Goal: Task Accomplishment & Management: Use online tool/utility

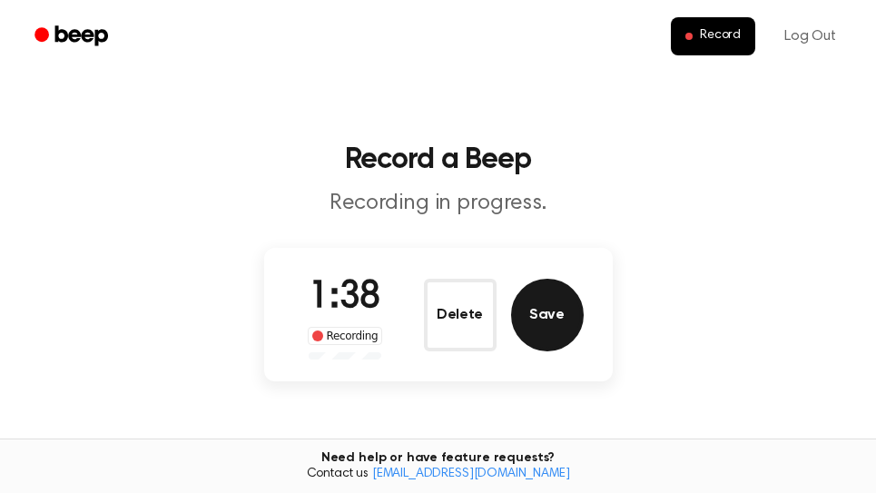
click at [563, 318] on button "Save" at bounding box center [547, 315] width 73 height 73
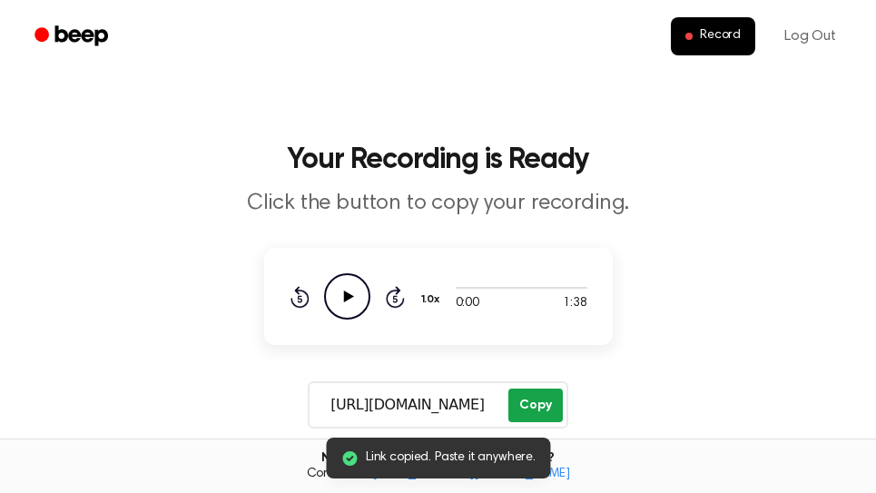
drag, startPoint x: 541, startPoint y: 409, endPoint x: 491, endPoint y: 416, distance: 50.3
click at [541, 407] on button "Copy" at bounding box center [535, 405] width 54 height 34
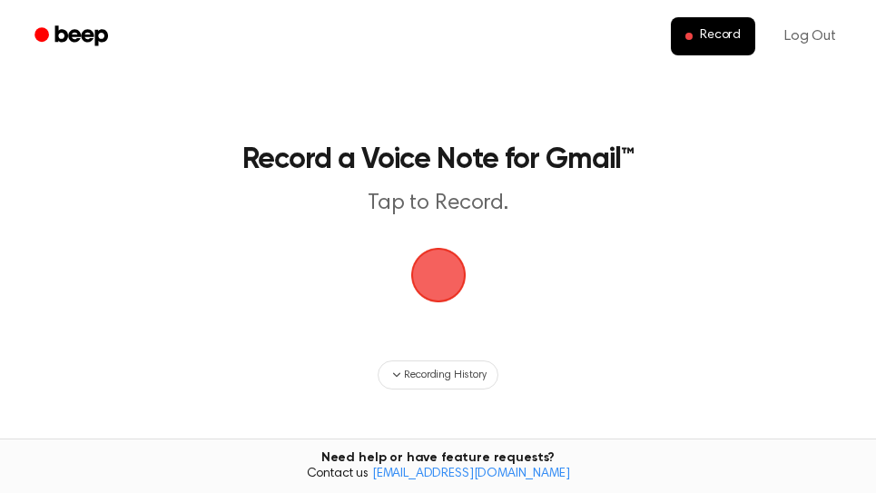
click at [452, 284] on span "button" at bounding box center [438, 275] width 74 height 74
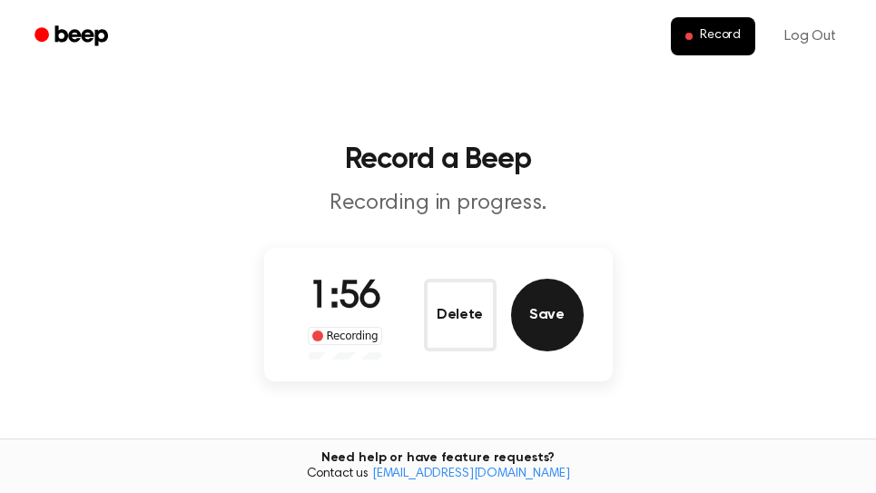
click at [553, 313] on button "Save" at bounding box center [547, 315] width 73 height 73
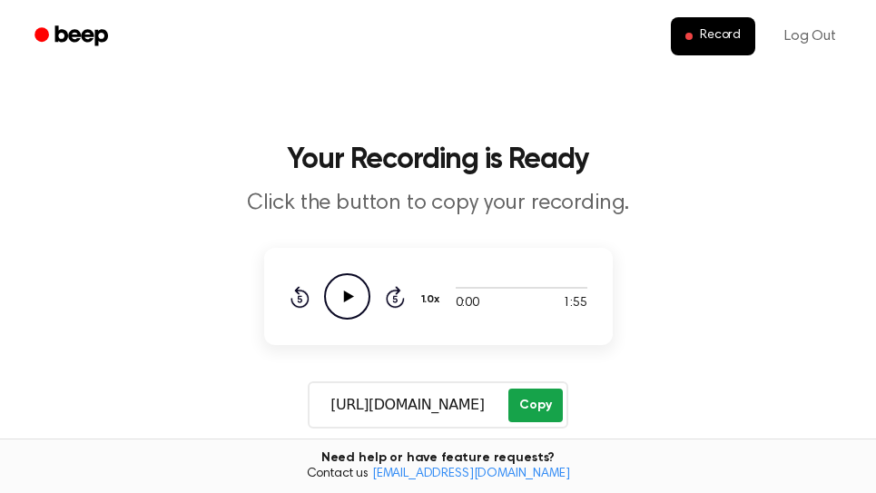
click at [553, 406] on button "Copy" at bounding box center [535, 405] width 54 height 34
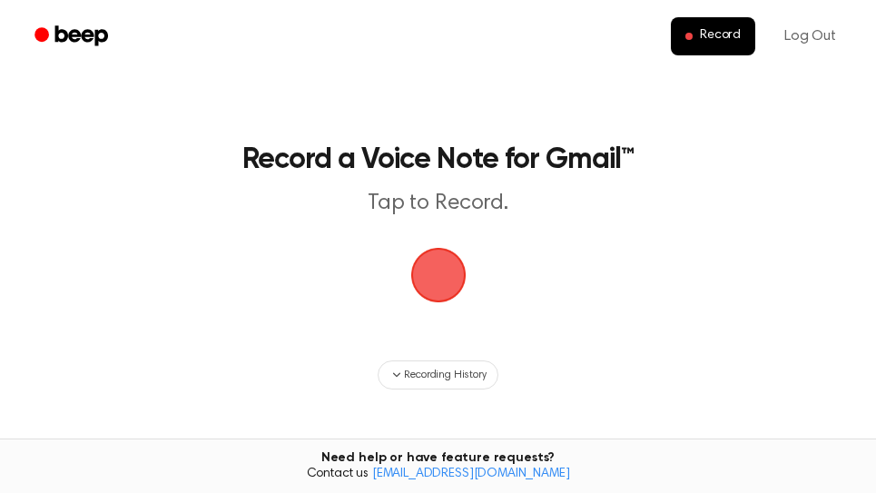
drag, startPoint x: 435, startPoint y: 281, endPoint x: 534, endPoint y: 249, distance: 104.7
click at [436, 281] on span "button" at bounding box center [437, 275] width 62 height 62
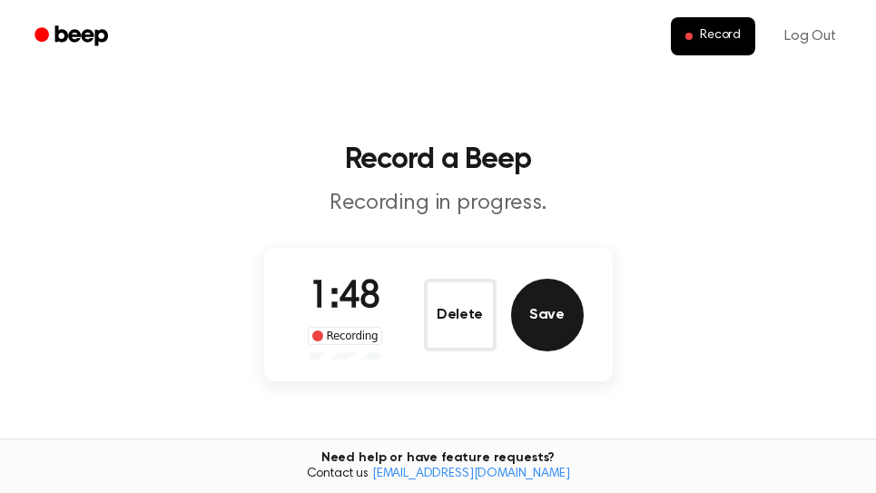
click at [555, 316] on button "Save" at bounding box center [547, 315] width 73 height 73
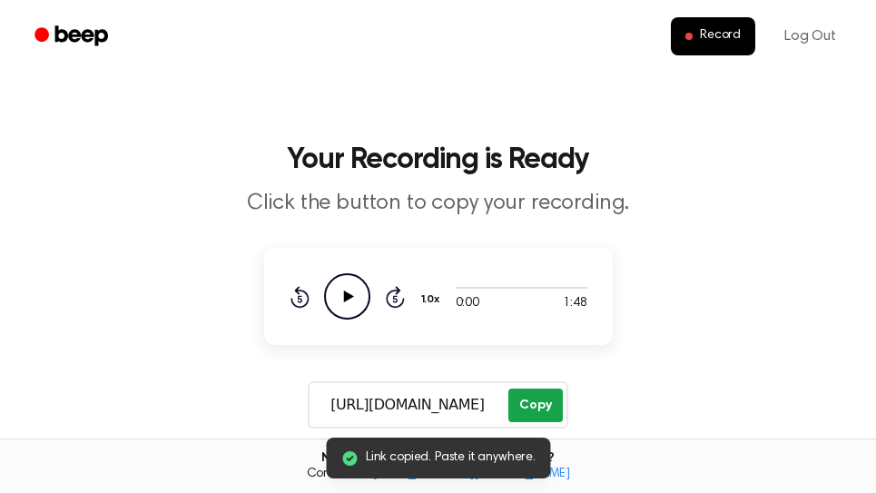
click at [545, 395] on button "Copy" at bounding box center [535, 405] width 54 height 34
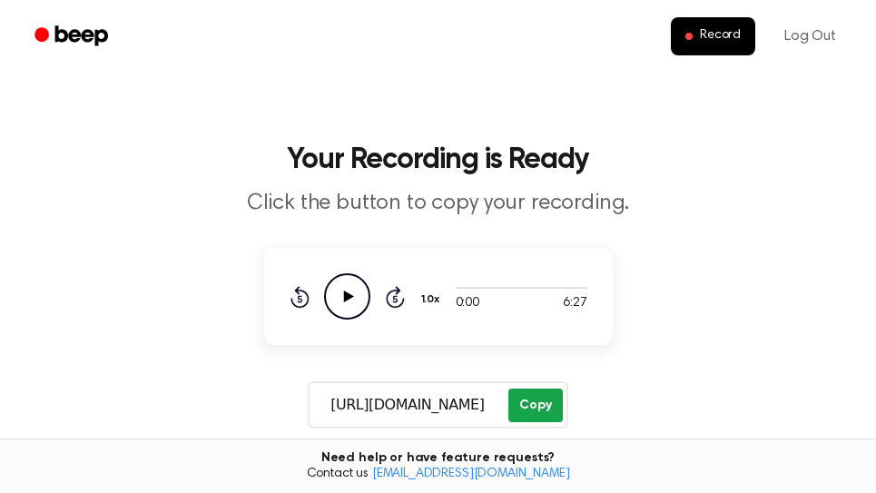
click at [550, 416] on button "Copy" at bounding box center [535, 405] width 54 height 34
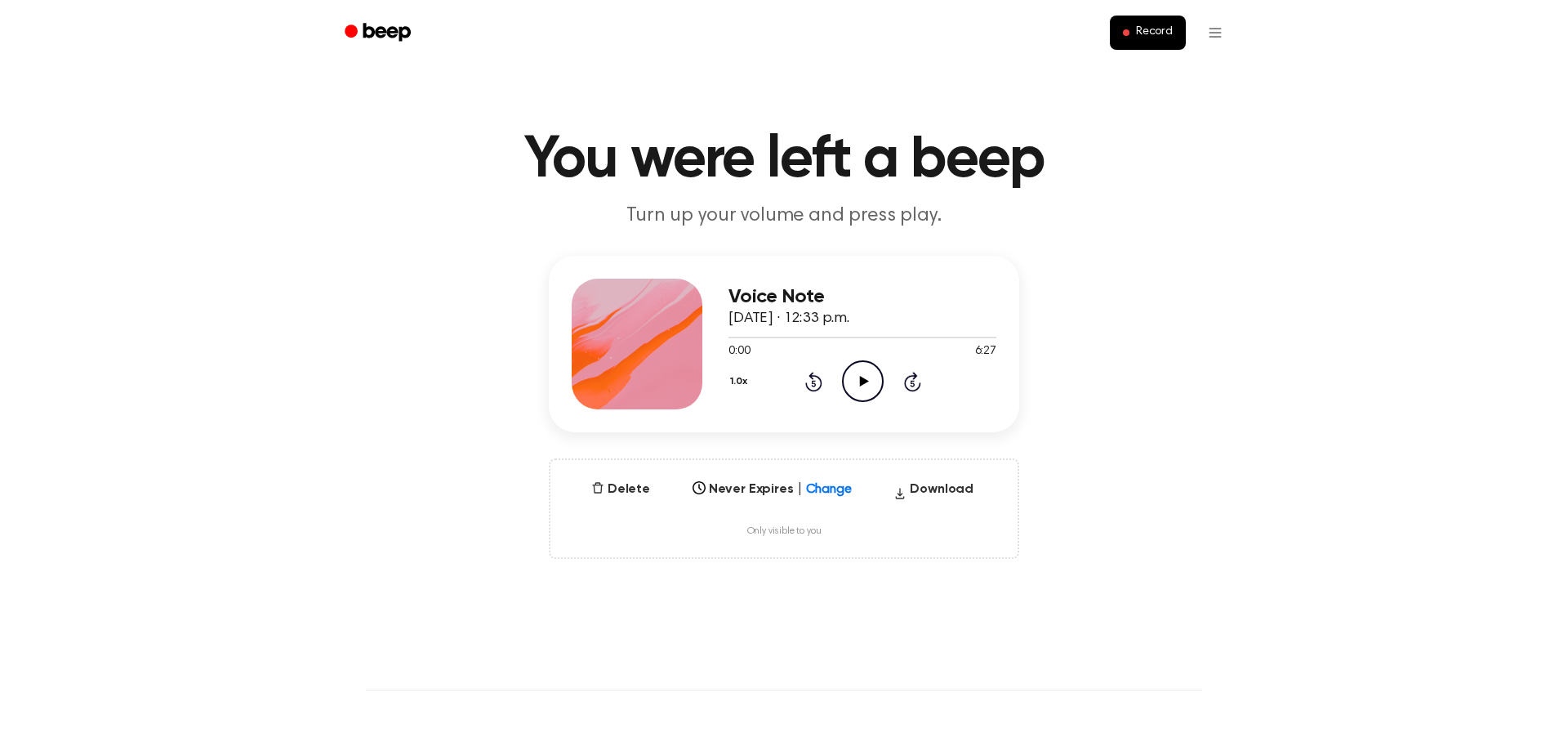
click at [868, 381] on icon at bounding box center [863, 381] width 9 height 11
click at [974, 338] on div at bounding box center [862, 338] width 268 height 2
click at [908, 381] on icon "Skip 5 seconds" at bounding box center [912, 382] width 18 height 22
click at [912, 381] on icon at bounding box center [912, 383] width 5 height 6
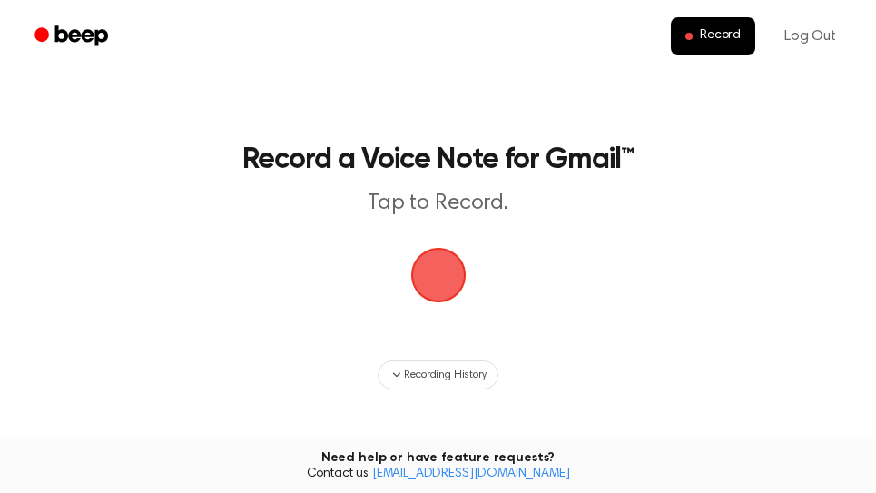
drag, startPoint x: 445, startPoint y: 284, endPoint x: 649, endPoint y: 15, distance: 336.8
click at [445, 283] on span "button" at bounding box center [437, 274] width 67 height 67
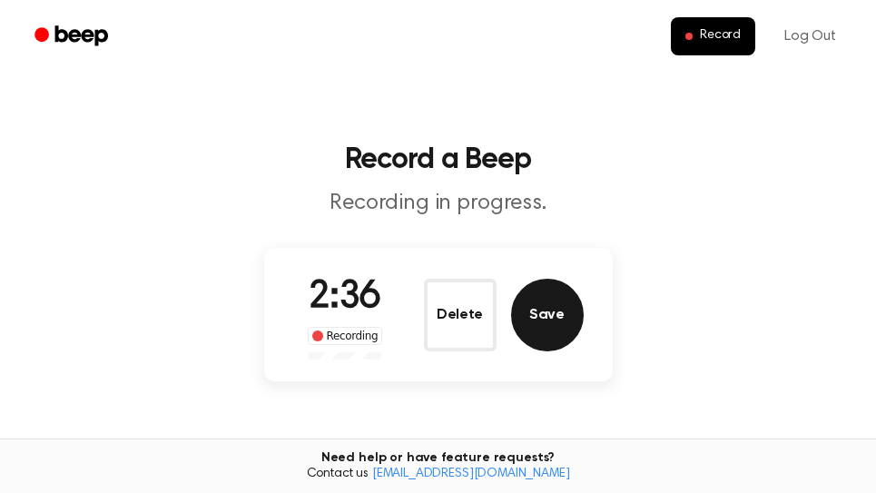
click at [556, 319] on button "Save" at bounding box center [547, 315] width 73 height 73
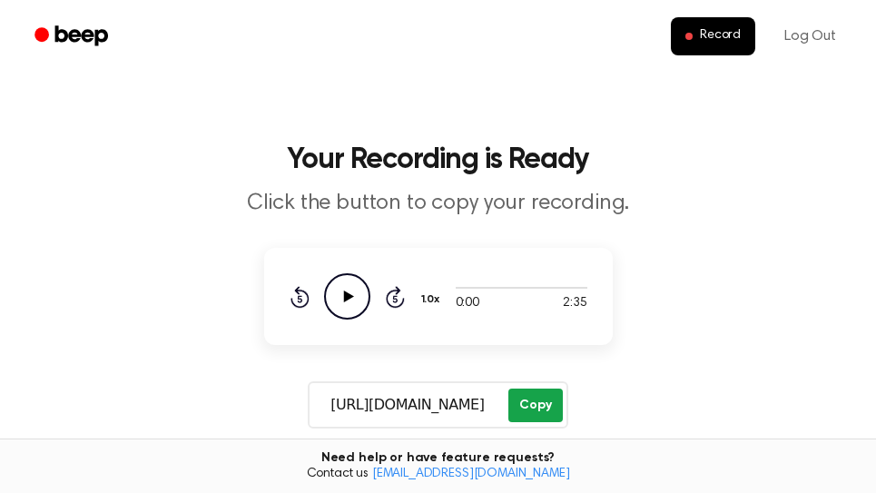
click at [530, 410] on button "Copy" at bounding box center [535, 405] width 54 height 34
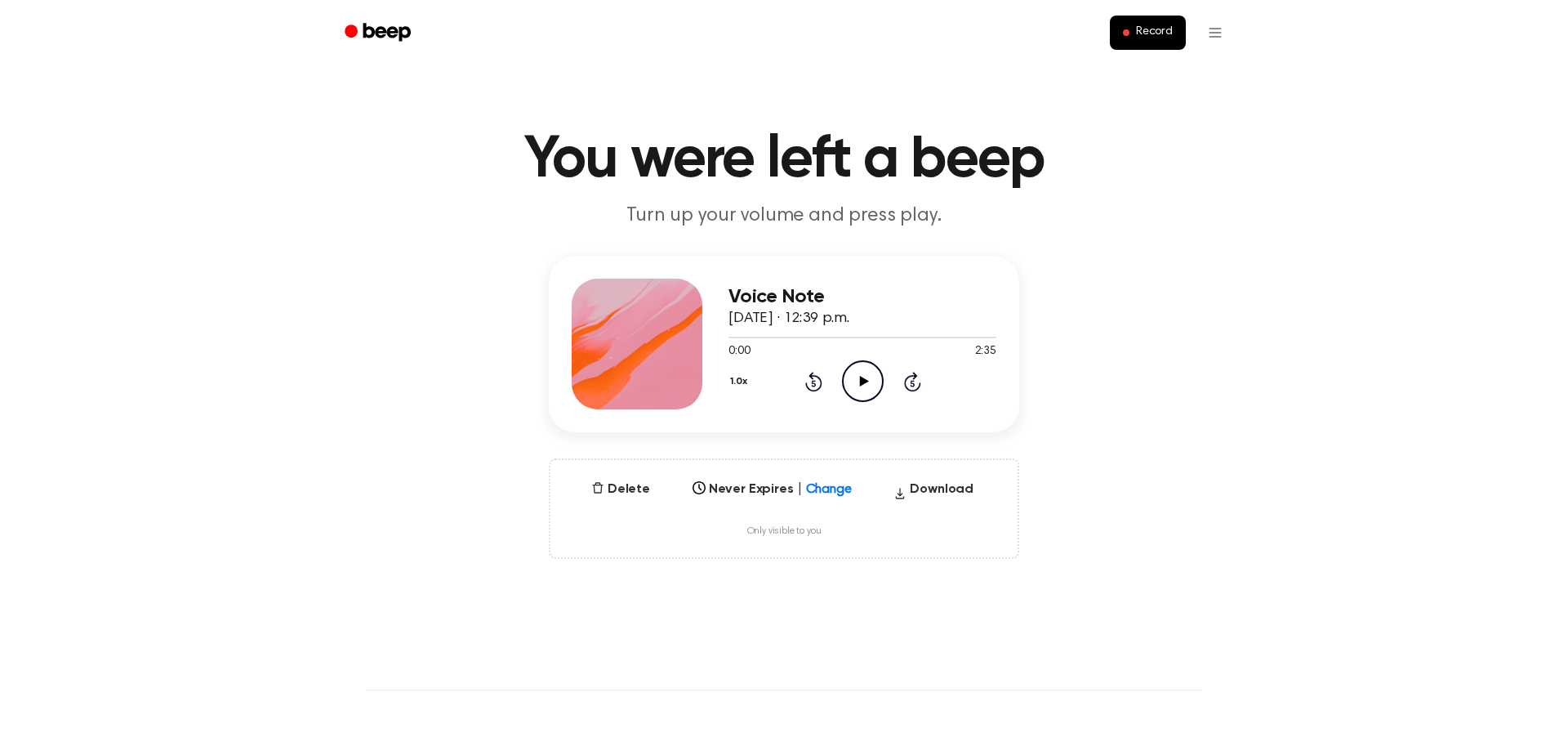
click at [857, 378] on icon "Play Audio" at bounding box center [862, 381] width 41 height 41
click at [858, 380] on icon "Pause Audio" at bounding box center [862, 381] width 41 height 41
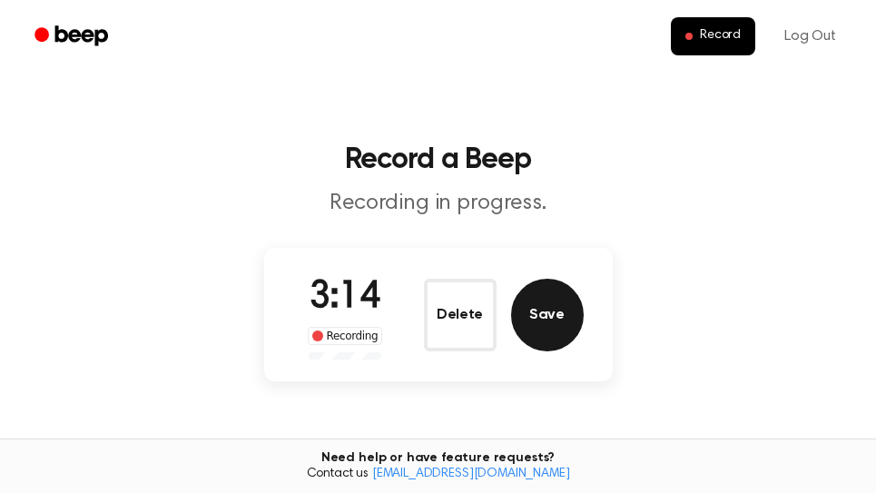
click at [550, 332] on button "Save" at bounding box center [547, 315] width 73 height 73
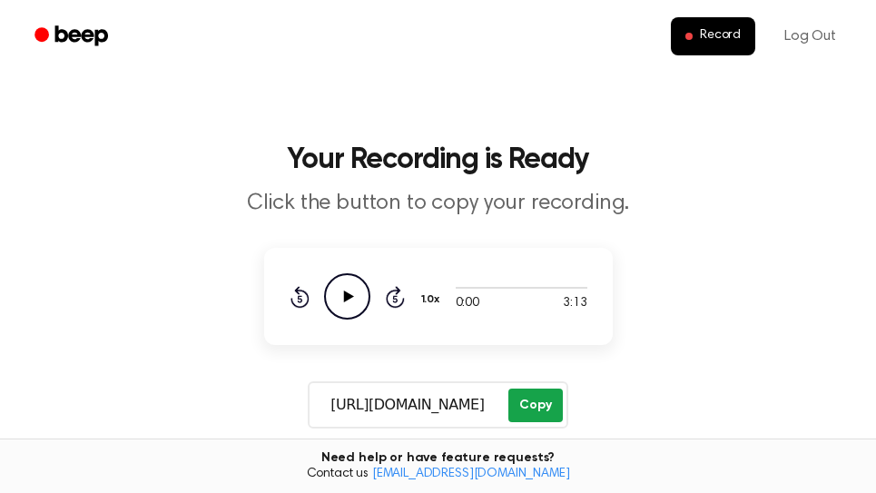
click at [553, 409] on button "Copy" at bounding box center [535, 405] width 54 height 34
click at [543, 406] on button "Copy" at bounding box center [535, 405] width 54 height 34
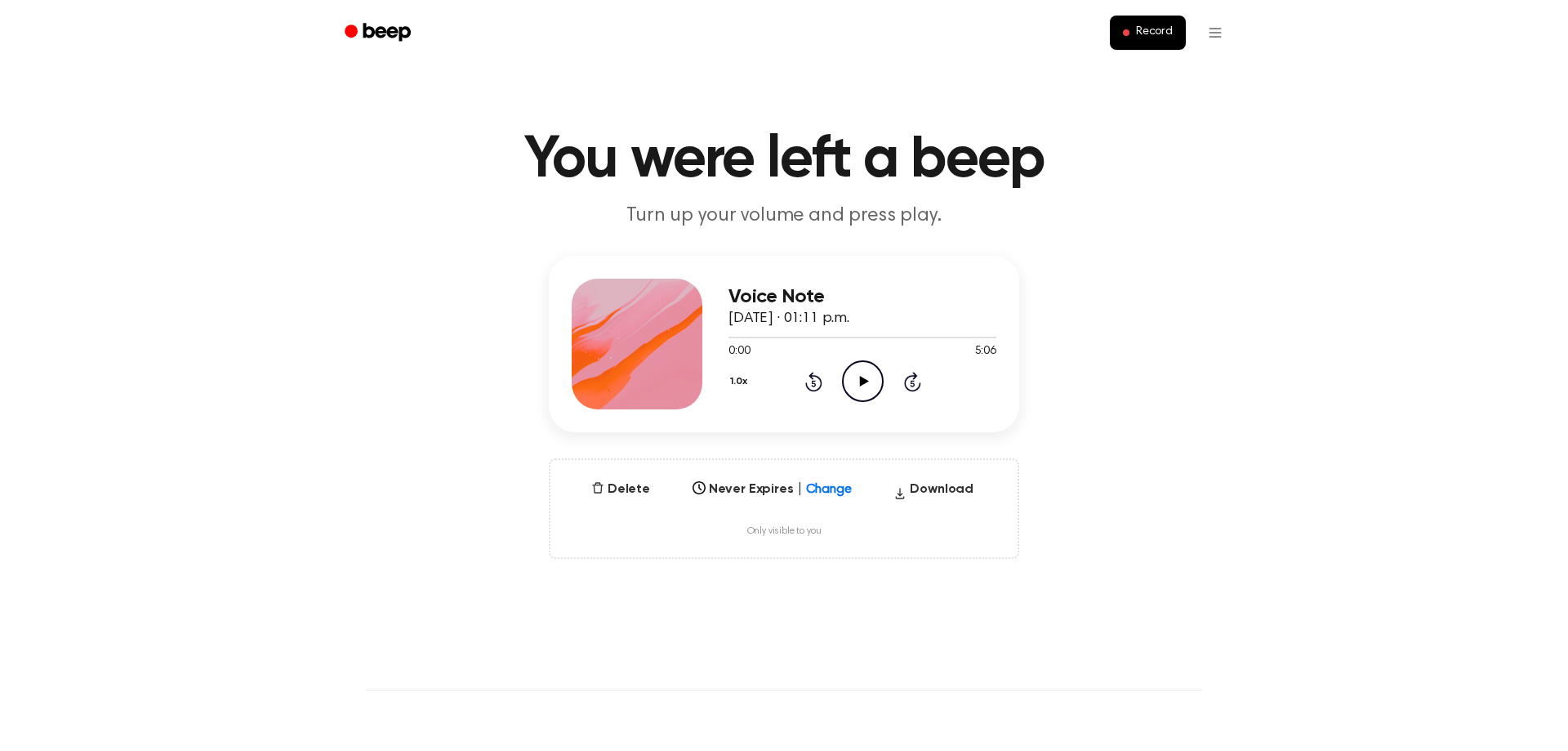
click at [872, 398] on icon "Play Audio" at bounding box center [862, 381] width 41 height 41
click at [978, 339] on div at bounding box center [862, 337] width 268 height 14
click at [913, 384] on icon "Skip 5 seconds" at bounding box center [912, 382] width 18 height 22
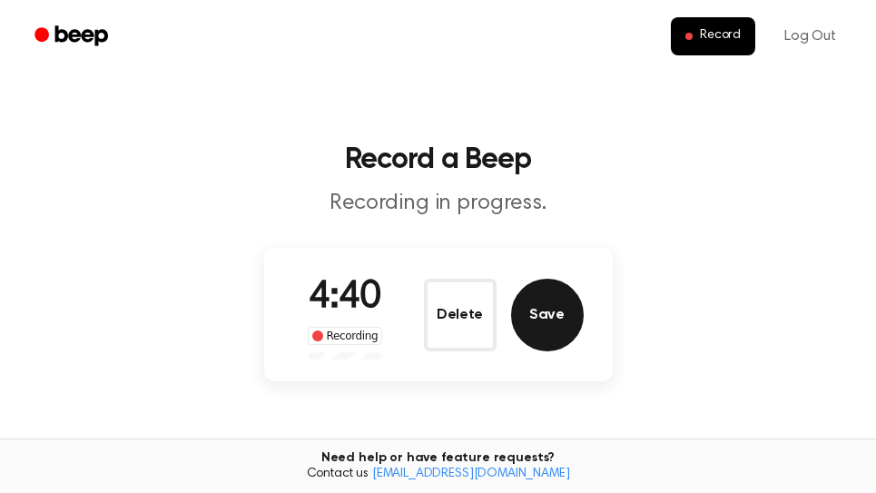
click at [562, 315] on button "Save" at bounding box center [547, 315] width 73 height 73
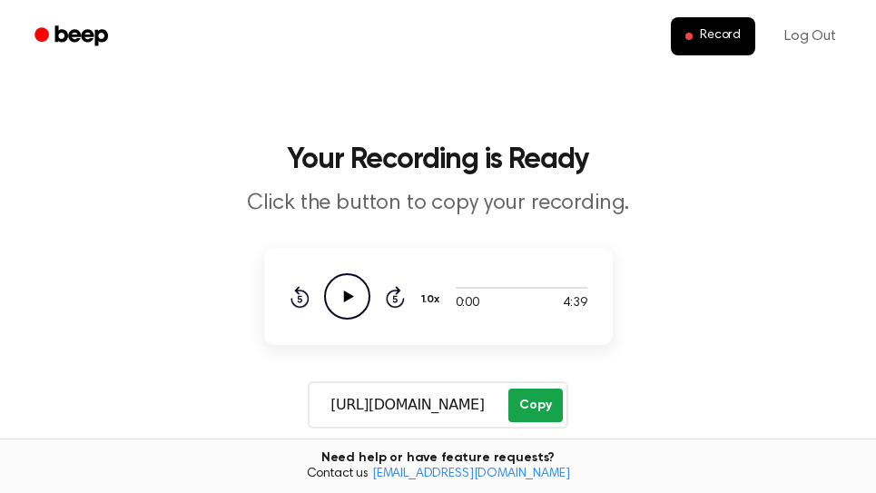
click at [528, 406] on button "Copy" at bounding box center [535, 405] width 54 height 34
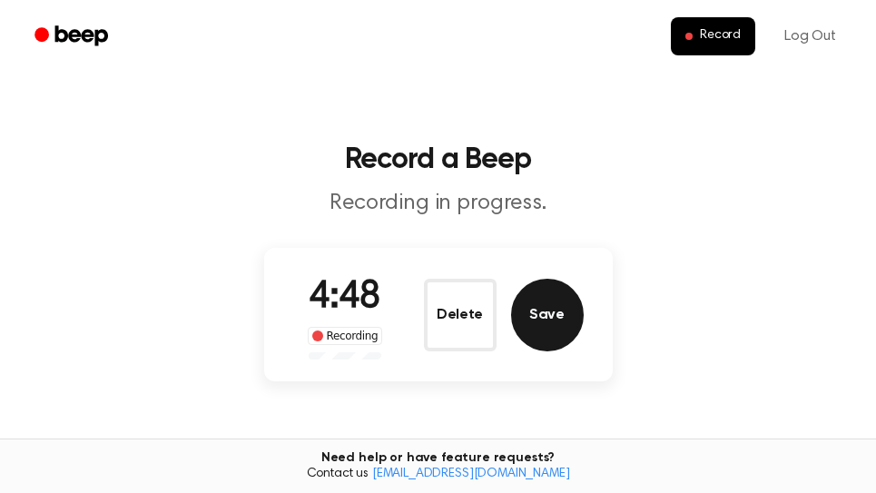
click at [554, 319] on button "Save" at bounding box center [547, 315] width 73 height 73
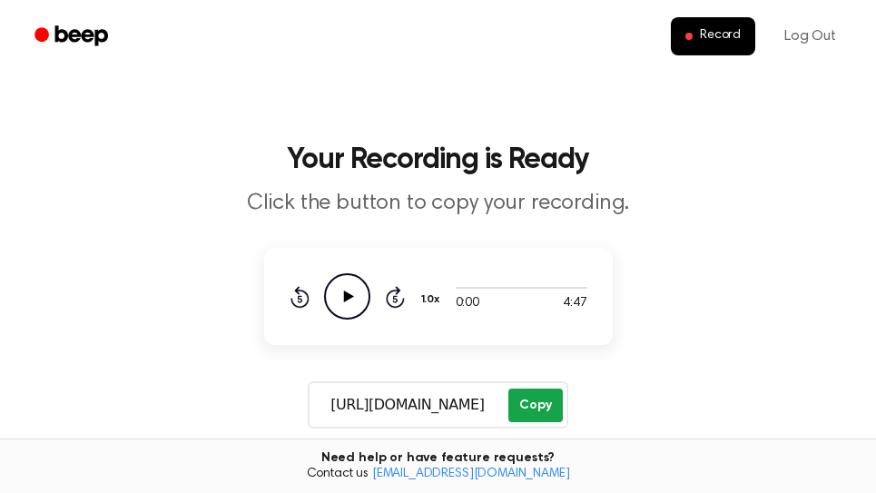
click at [545, 406] on button "Copy" at bounding box center [535, 405] width 54 height 34
